Goal: Transaction & Acquisition: Book appointment/travel/reservation

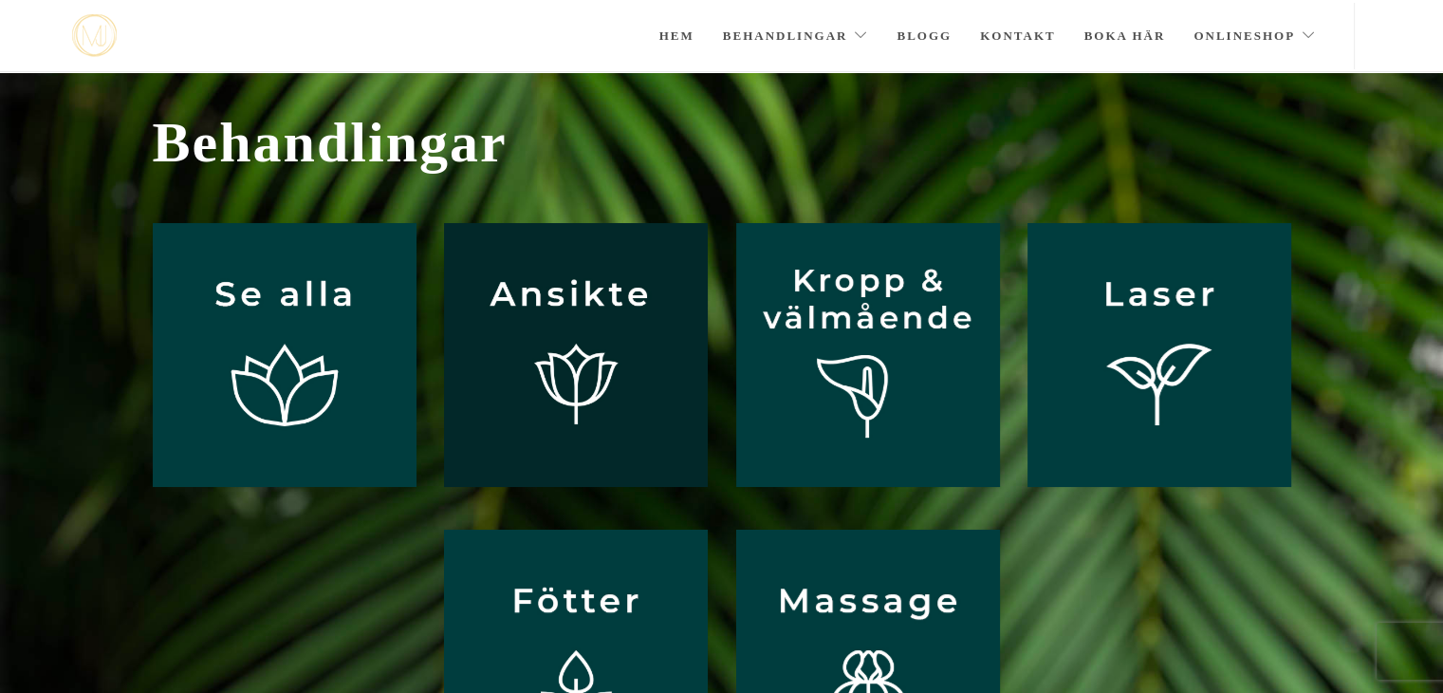
scroll to position [39, 0]
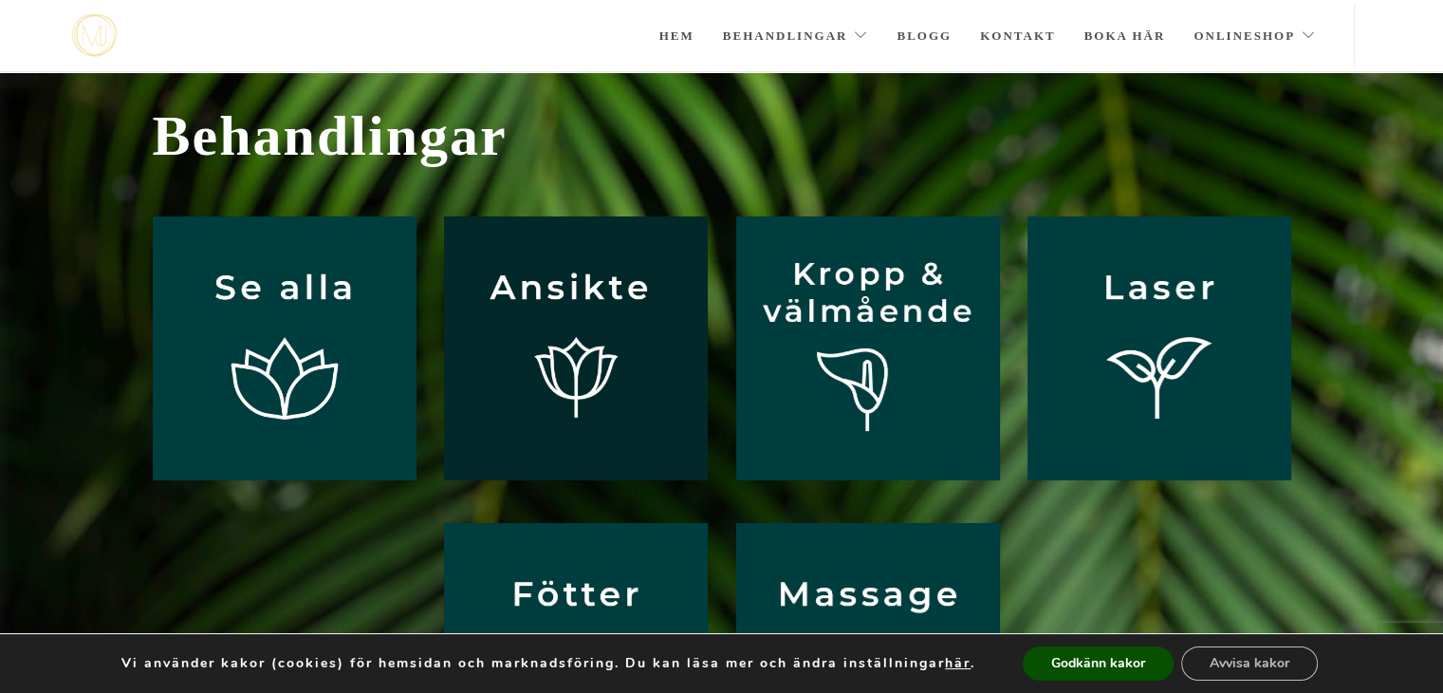
click at [510, 350] on img at bounding box center [576, 348] width 264 height 264
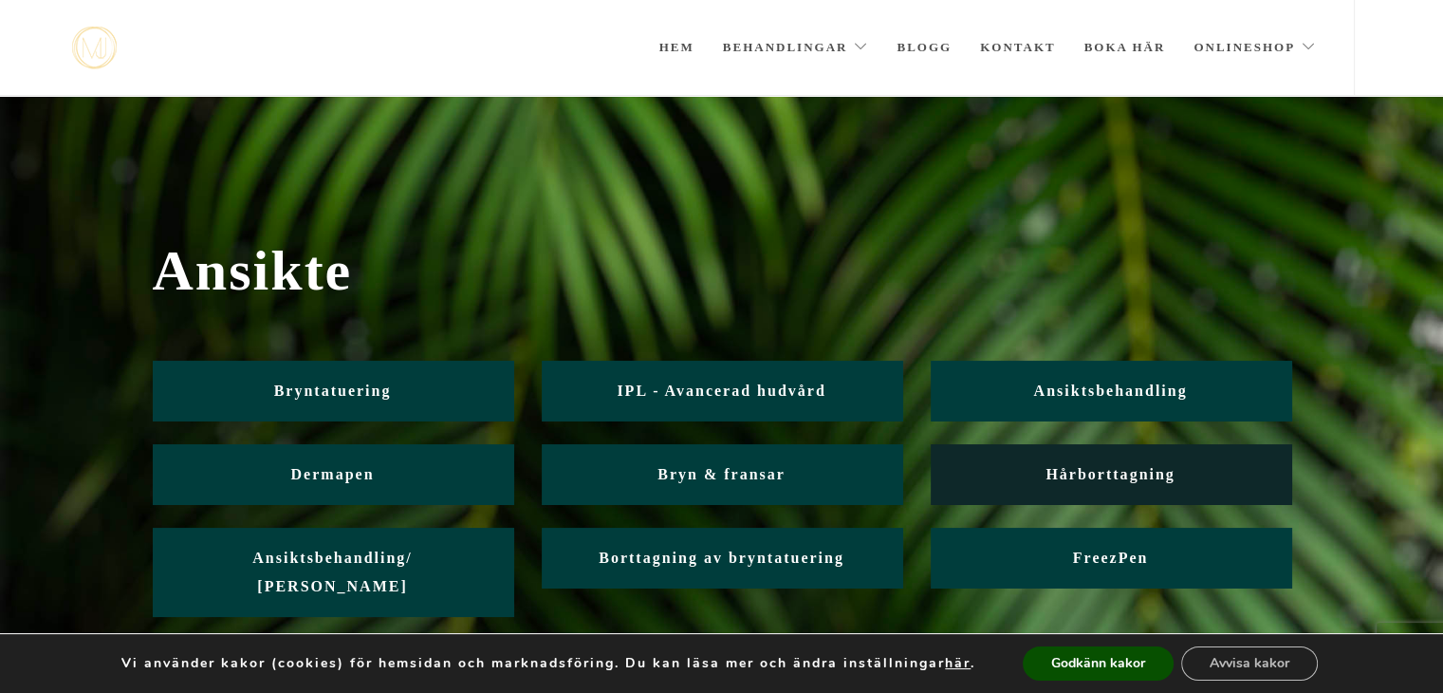
click at [1067, 472] on span "Hårborttagning" at bounding box center [1110, 474] width 129 height 16
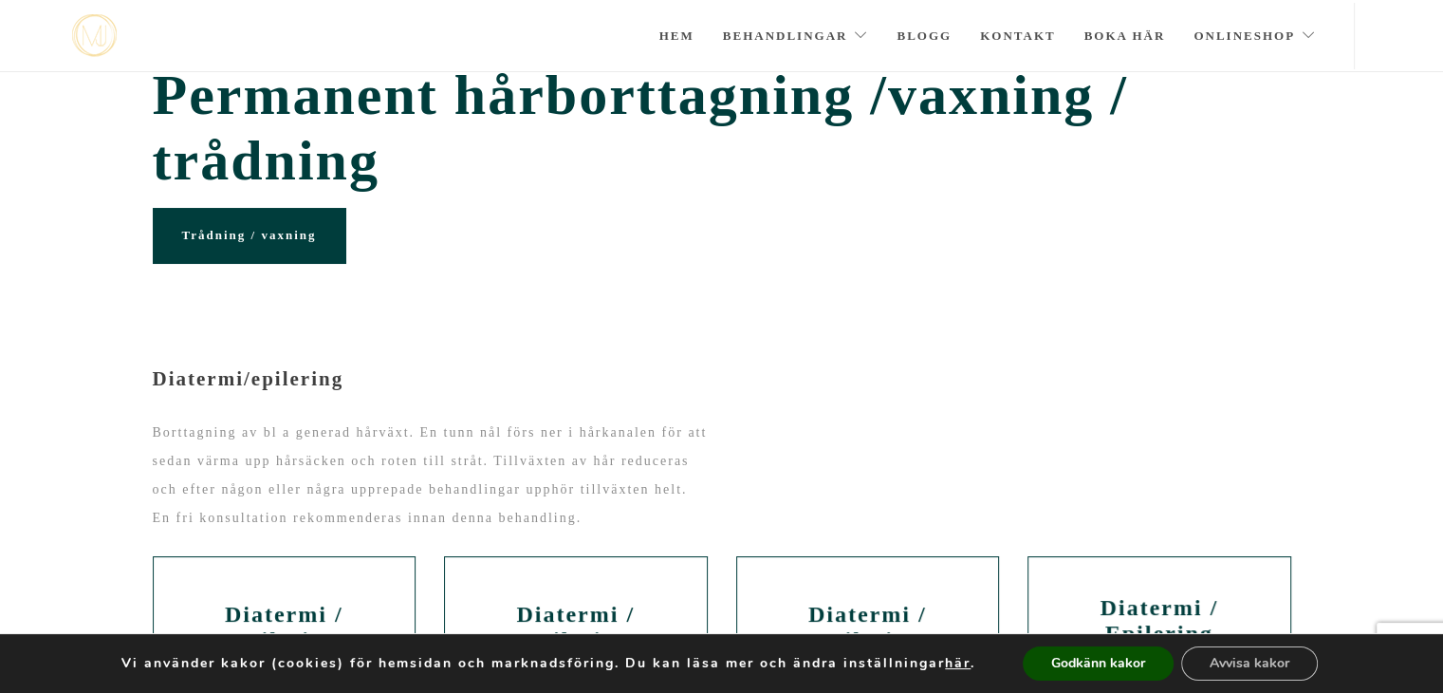
scroll to position [23, 0]
